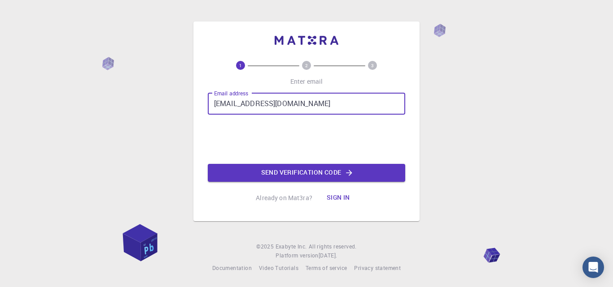
type input "717824l341@kce.ac.in"
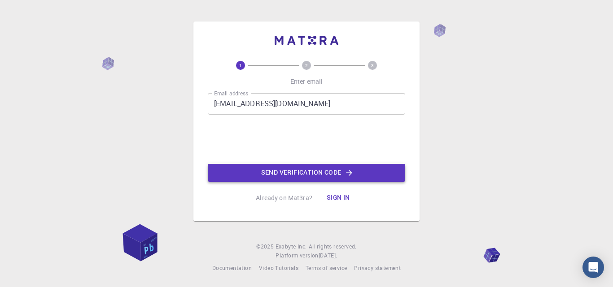
click at [286, 169] on button "Send verification code" at bounding box center [306, 173] width 197 height 18
click at [345, 97] on input "Email address" at bounding box center [306, 104] width 197 height 22
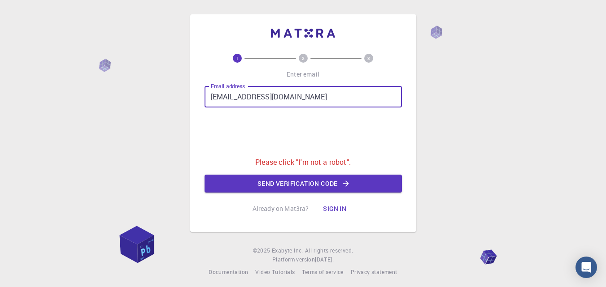
type input "[EMAIL_ADDRESS][DOMAIN_NAME]"
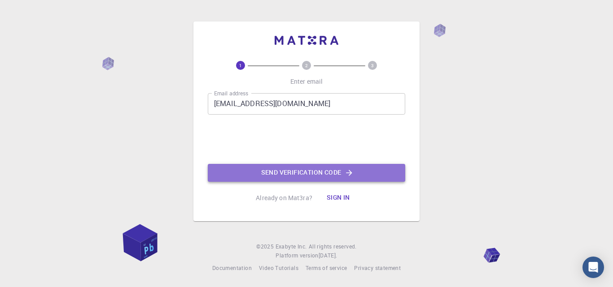
click at [290, 178] on button "Send verification code" at bounding box center [306, 173] width 197 height 18
